Goal: Task Accomplishment & Management: Manage account settings

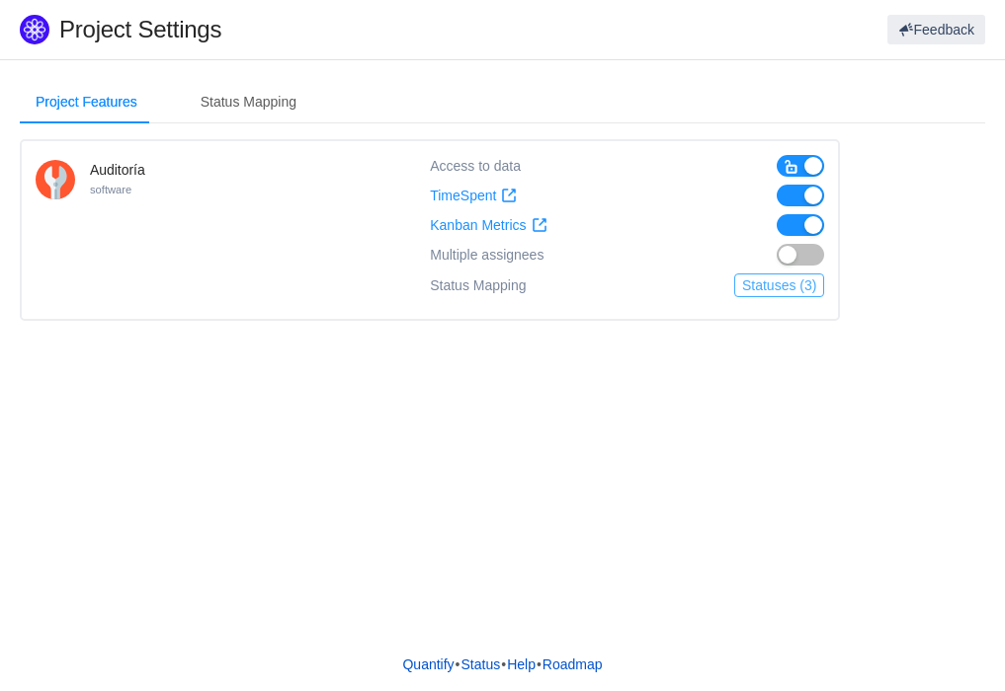
click at [764, 283] on button "Statuses (3)" at bounding box center [779, 286] width 90 height 24
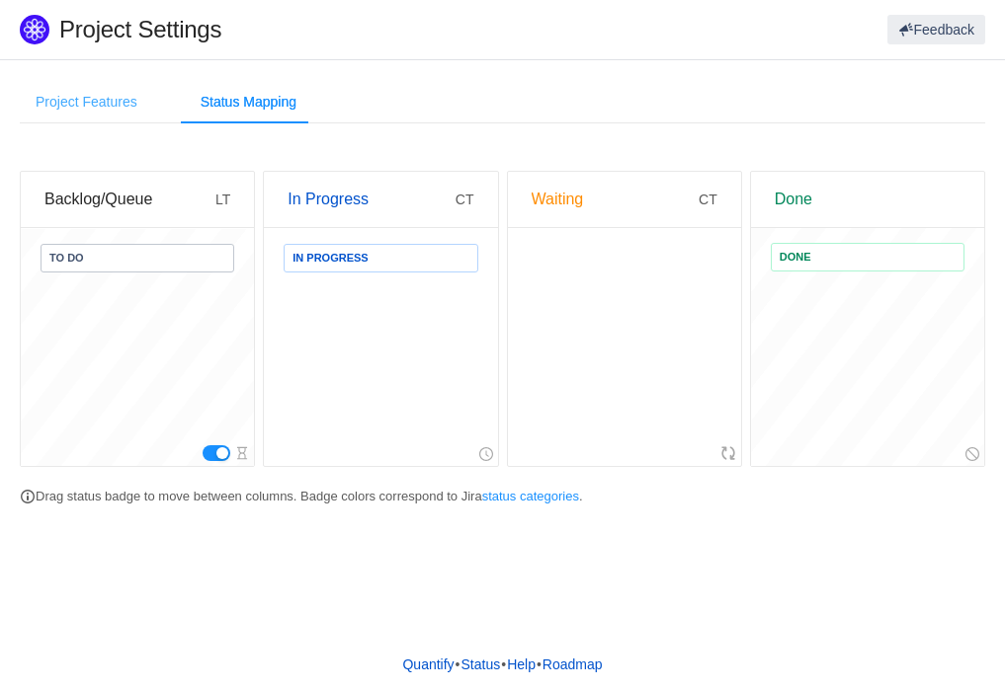
click at [79, 107] on div "Project Features" at bounding box center [86, 102] width 133 height 44
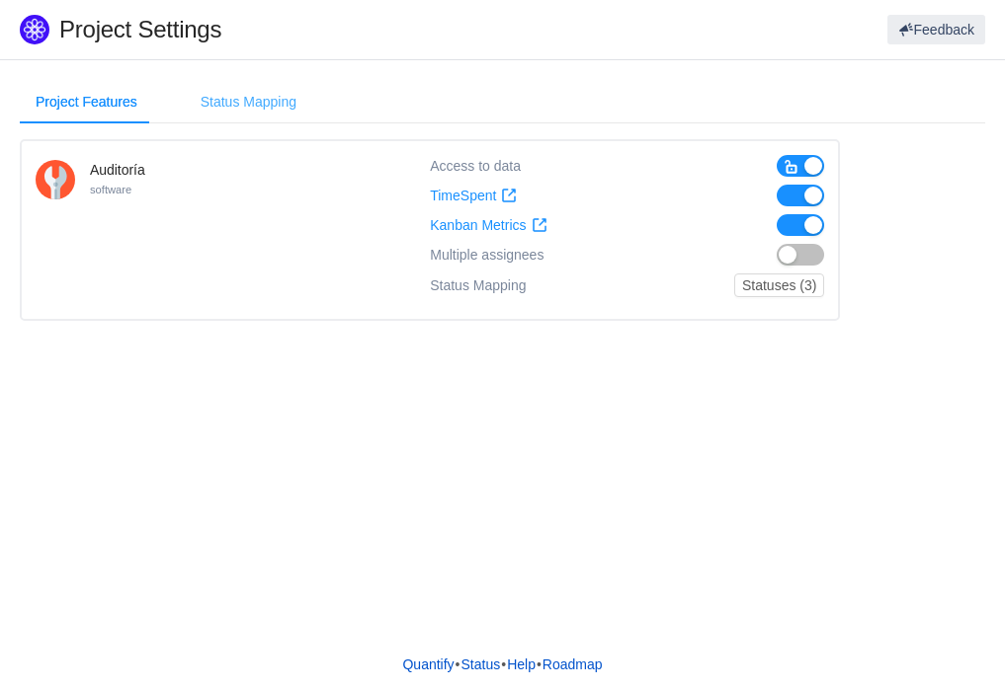
click at [200, 102] on div "Status Mapping" at bounding box center [248, 102] width 127 height 44
click at [203, 106] on div "Status Mapping" at bounding box center [248, 102] width 127 height 44
